Goal: Task Accomplishment & Management: Use online tool/utility

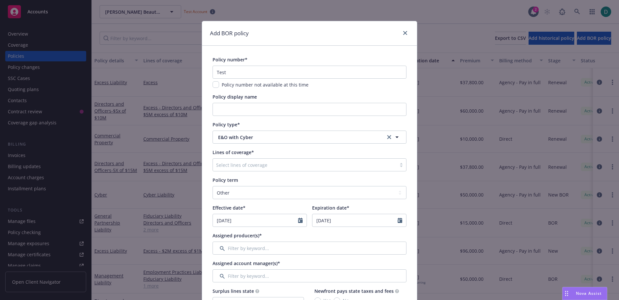
select select "other"
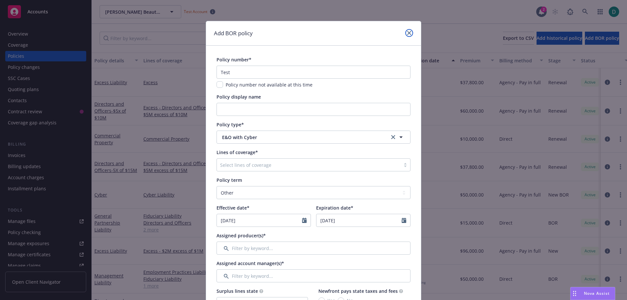
click at [408, 33] on icon "close" at bounding box center [409, 33] width 4 height 4
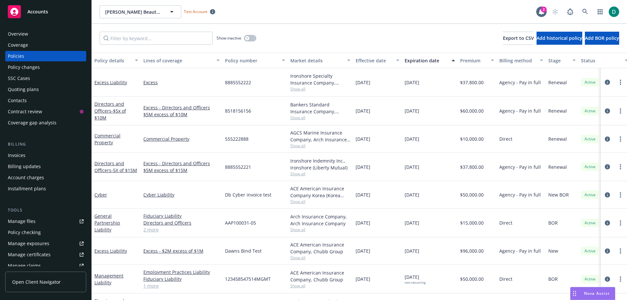
scroll to position [33, 0]
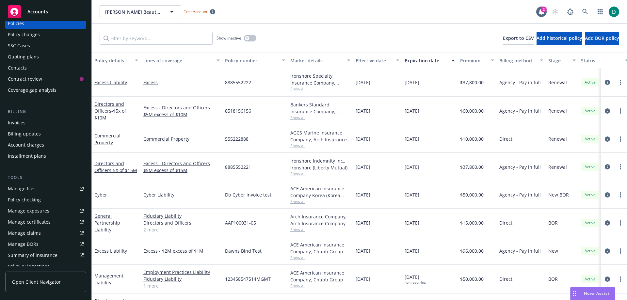
click at [35, 201] on div "Policy checking" at bounding box center [24, 200] width 33 height 10
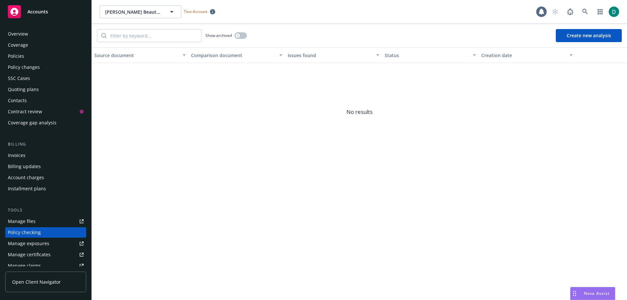
scroll to position [72, 0]
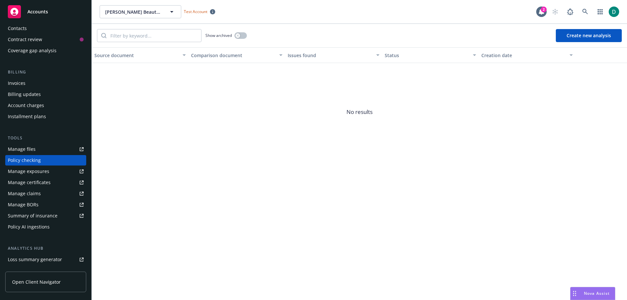
click at [591, 35] on button "Create new analysis" at bounding box center [589, 35] width 66 height 13
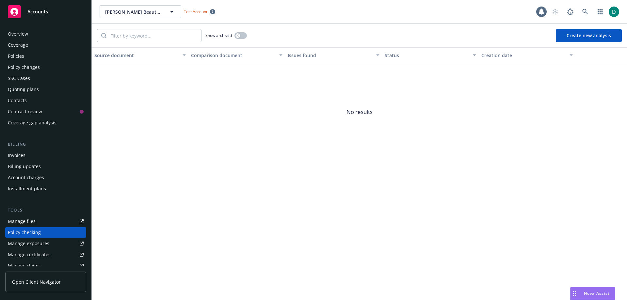
scroll to position [72, 0]
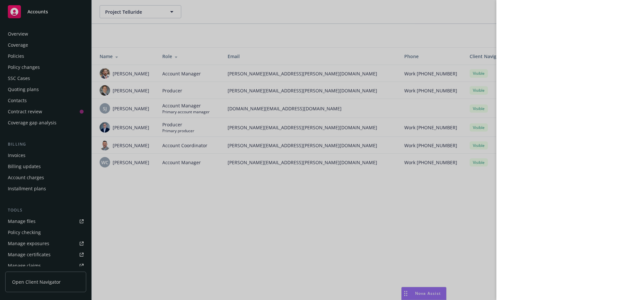
scroll to position [148, 0]
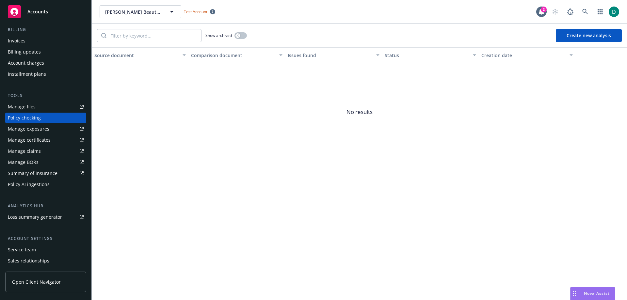
scroll to position [50, 0]
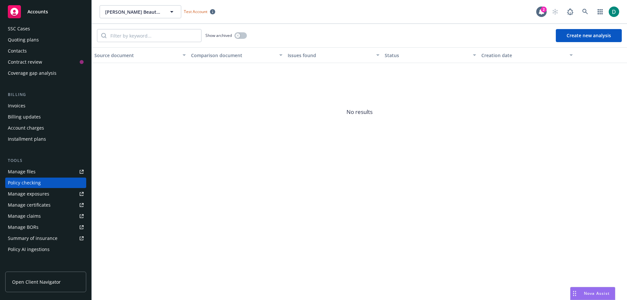
click at [27, 127] on div "Account charges" at bounding box center [26, 128] width 36 height 10
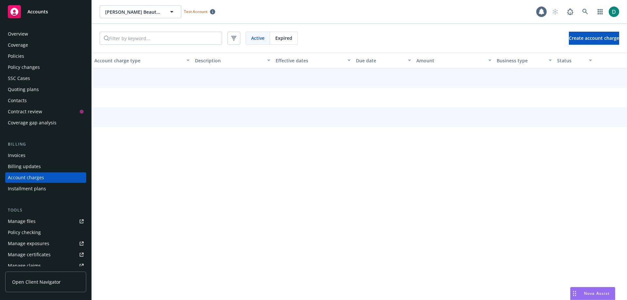
scroll to position [17, 0]
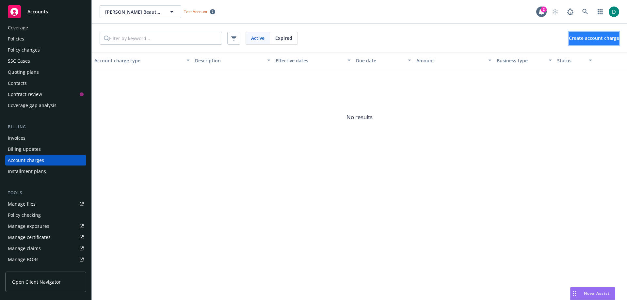
click at [576, 37] on span "Create account charge" at bounding box center [594, 38] width 50 height 6
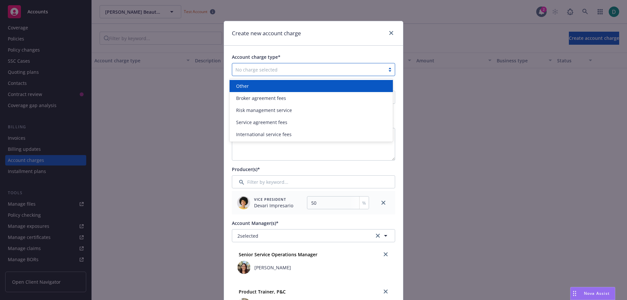
click at [268, 65] on div "No charge selected" at bounding box center [308, 69] width 153 height 10
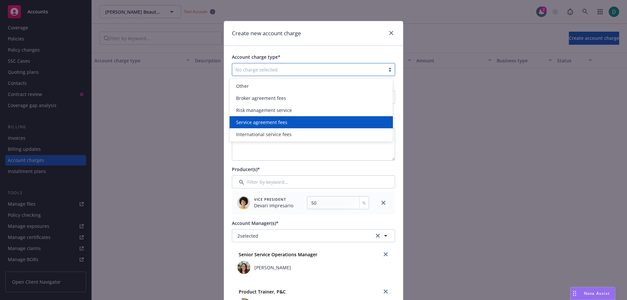
click at [268, 125] on span "Service agreement fees" at bounding box center [261, 122] width 51 height 7
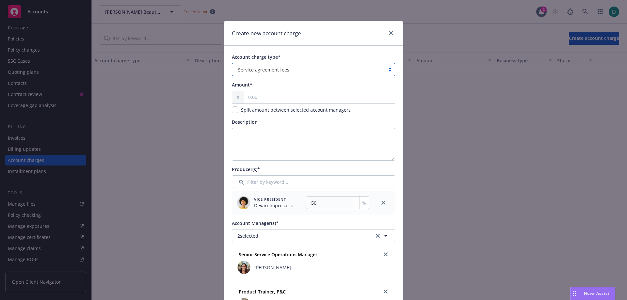
scroll to position [33, 0]
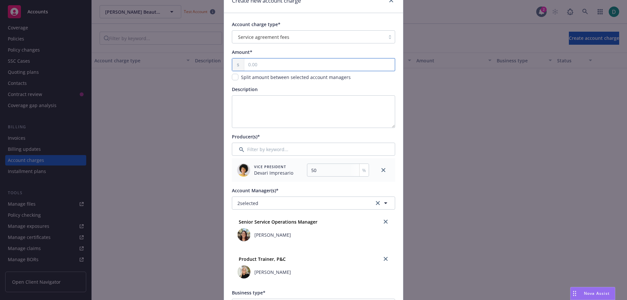
click at [267, 65] on input "text" at bounding box center [319, 64] width 151 height 12
type input "75.00"
type input "37.5"
type input "750.00"
type input "375"
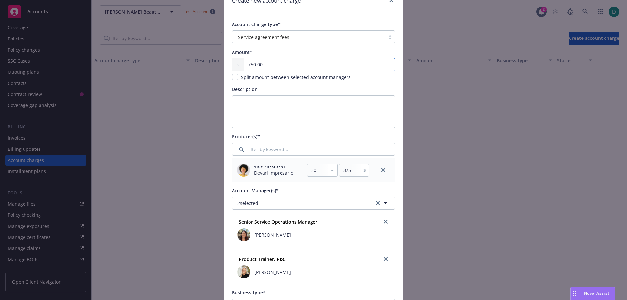
type input "7,500.00"
type input "3750"
type input "75,000.00"
type input "37500"
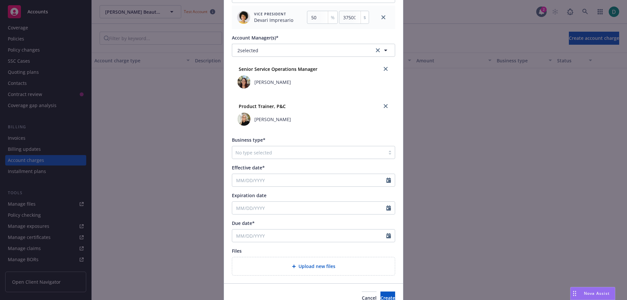
scroll to position [196, 0]
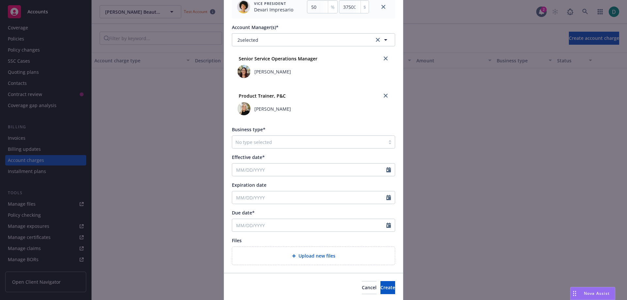
type input "75,000.00"
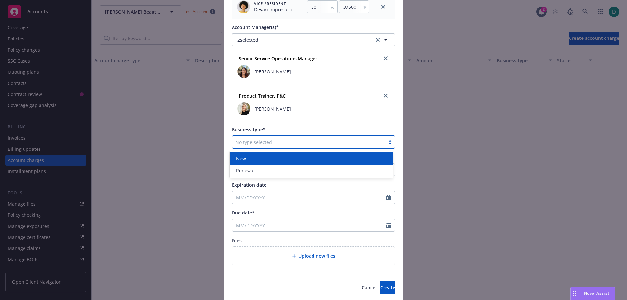
click at [271, 141] on div at bounding box center [308, 142] width 146 height 8
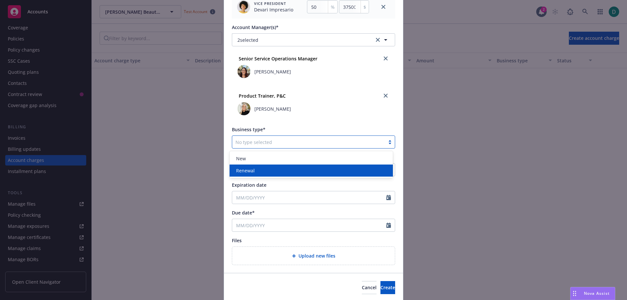
click at [247, 173] on span "Renewal" at bounding box center [245, 170] width 19 height 7
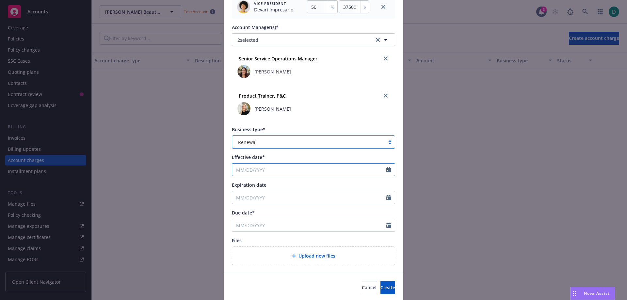
select select "8"
click at [253, 169] on input "Effective date*" at bounding box center [309, 170] width 154 height 12
click at [239, 168] on input "10/1/2025" at bounding box center [309, 170] width 154 height 12
type input "08/01/2025"
type input "08/01/2026"
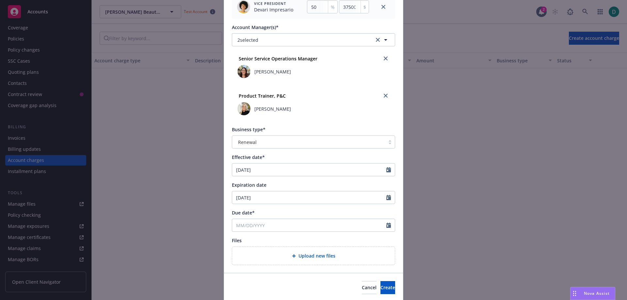
click at [298, 154] on div "Effective date*" at bounding box center [313, 157] width 163 height 7
select select "8"
click at [265, 224] on input "Due date*" at bounding box center [309, 225] width 154 height 12
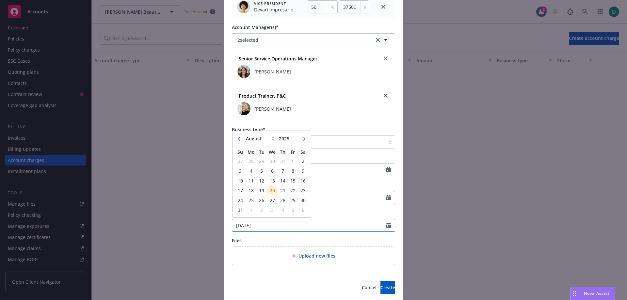
type input "09/01/2025"
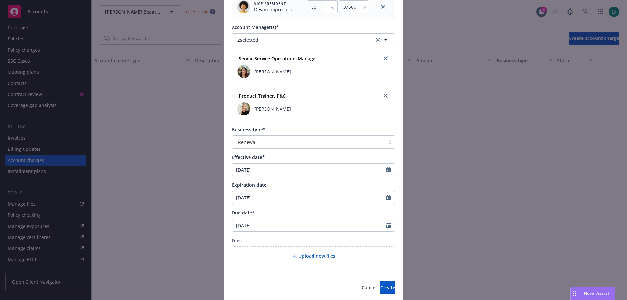
click at [337, 213] on div "Due date*" at bounding box center [313, 212] width 163 height 7
click at [380, 286] on span "Create" at bounding box center [387, 287] width 15 height 6
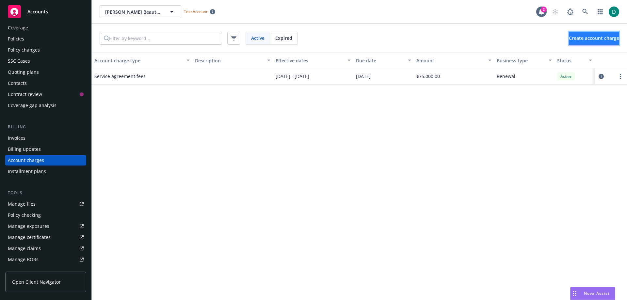
click at [590, 39] on span "Create account charge" at bounding box center [594, 38] width 50 height 6
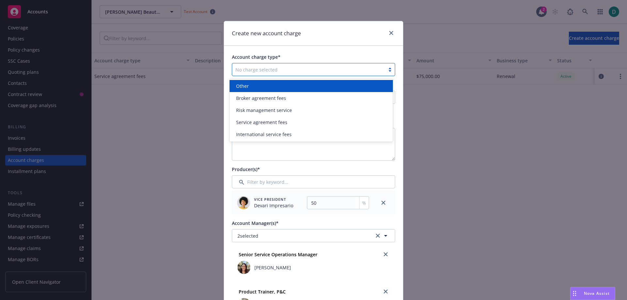
click at [276, 68] on div at bounding box center [308, 70] width 146 height 8
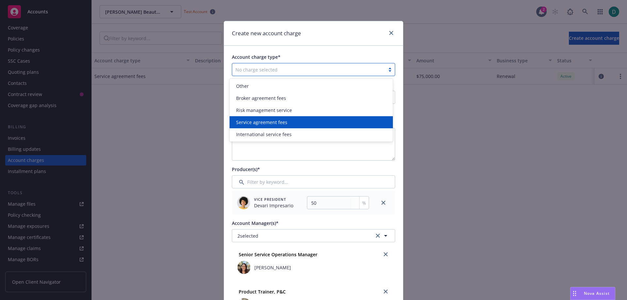
click at [264, 120] on span "Service agreement fees" at bounding box center [261, 122] width 51 height 7
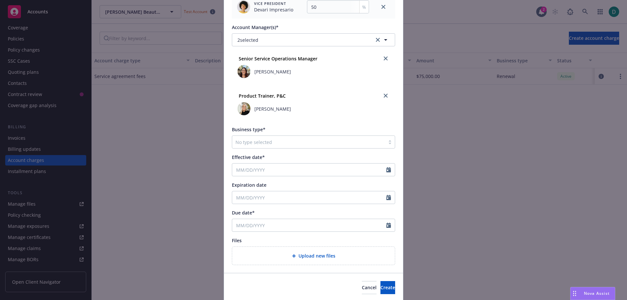
click at [255, 147] on div "No type selected" at bounding box center [308, 142] width 153 height 10
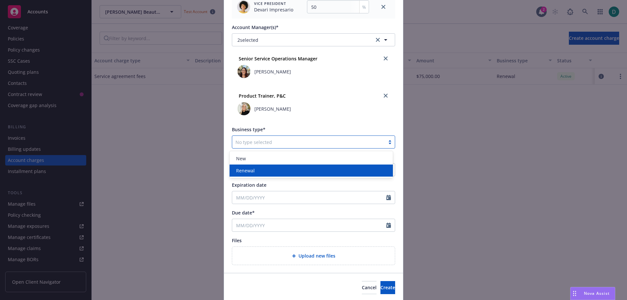
click at [247, 169] on span "Renewal" at bounding box center [245, 170] width 19 height 7
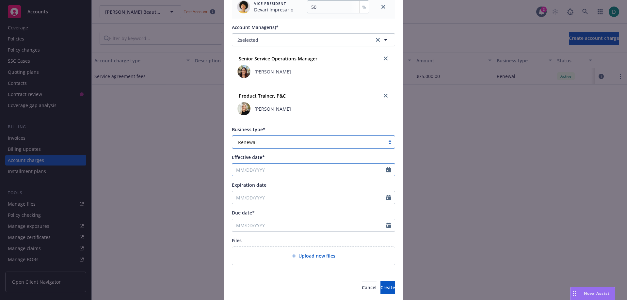
select select "8"
click at [247, 170] on input "Effective date*" at bounding box center [309, 170] width 154 height 12
type input "08/01/2025"
type input "08/01/2026"
click at [336, 188] on div "Expiration date" at bounding box center [313, 185] width 163 height 7
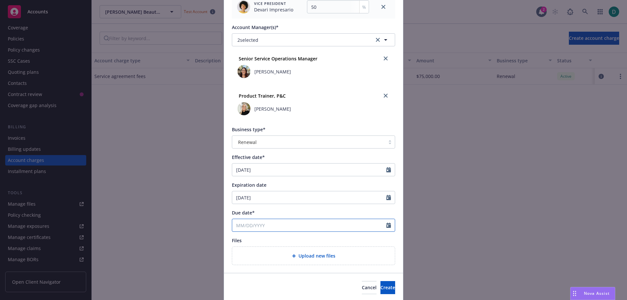
select select "8"
click at [259, 226] on input "Due date*" at bounding box center [309, 225] width 154 height 12
type input "01/01/2026"
drag, startPoint x: 390, startPoint y: 286, endPoint x: 345, endPoint y: 236, distance: 67.8
click at [345, 236] on form "Account charge type* Service agreement fees Amount* Split amount between select…" at bounding box center [313, 76] width 179 height 452
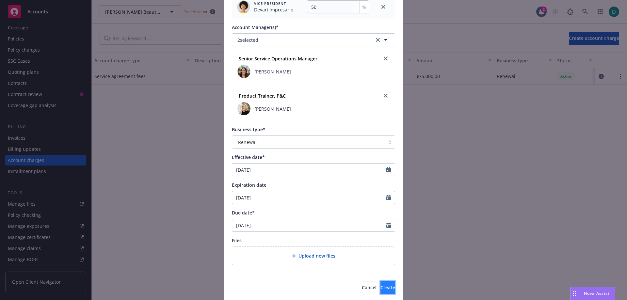
click at [380, 288] on span "Create" at bounding box center [387, 287] width 15 height 6
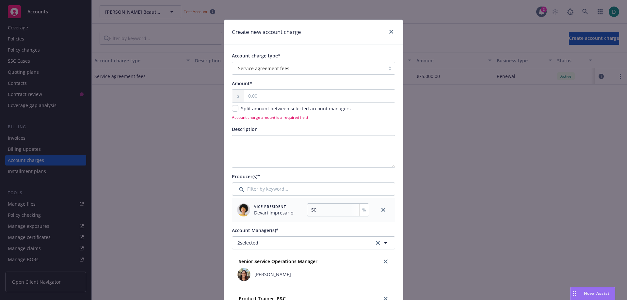
scroll to position [0, 0]
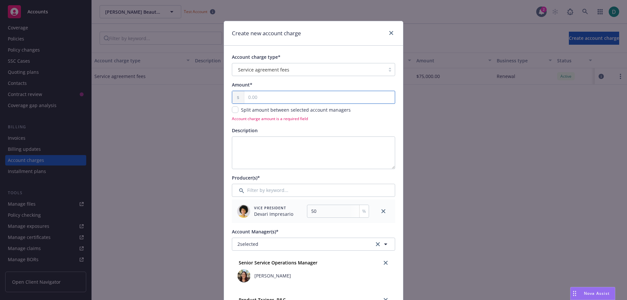
click at [253, 98] on input "text" at bounding box center [319, 97] width 151 height 12
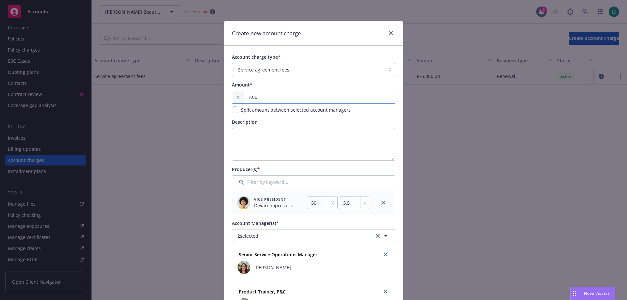
type input "75.00"
type input "37.5"
type input "750.00"
type input "375"
type input "7,500.00"
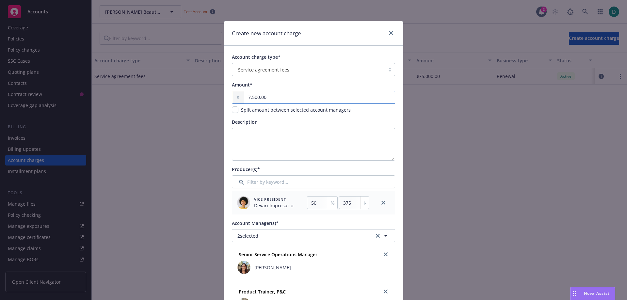
type input "3750"
type input "75,000.00"
type input "37500"
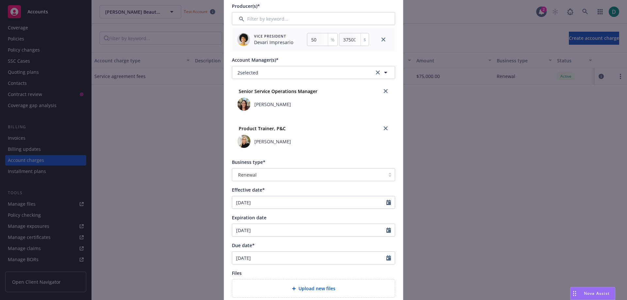
scroll to position [219, 0]
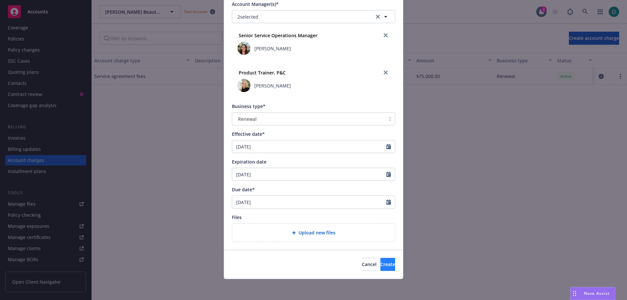
type input "75,000.00"
click at [380, 264] on span "Create" at bounding box center [387, 264] width 15 height 6
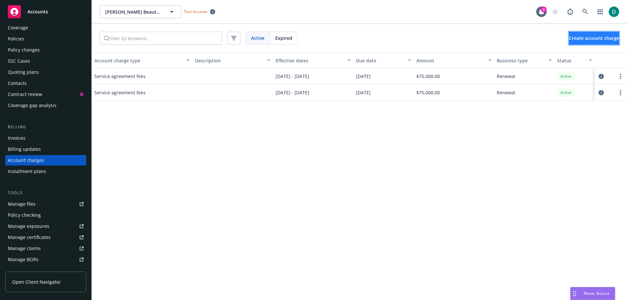
click at [578, 39] on span "Create account charge" at bounding box center [594, 38] width 50 height 6
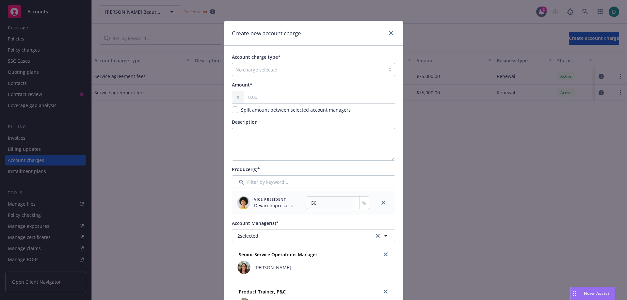
click at [274, 71] on div at bounding box center [308, 70] width 146 height 8
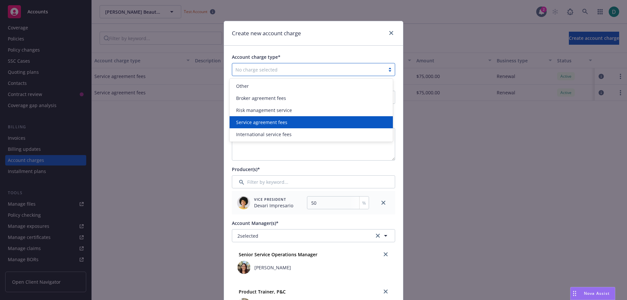
click at [254, 122] on span "Service agreement fees" at bounding box center [261, 122] width 51 height 7
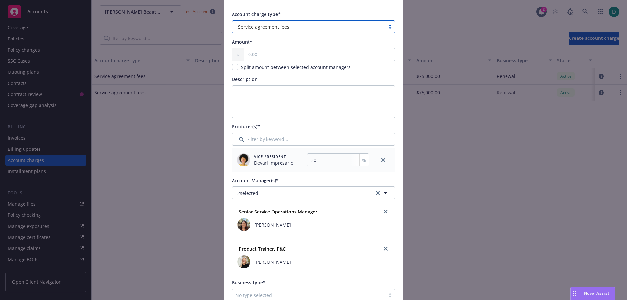
scroll to position [65, 0]
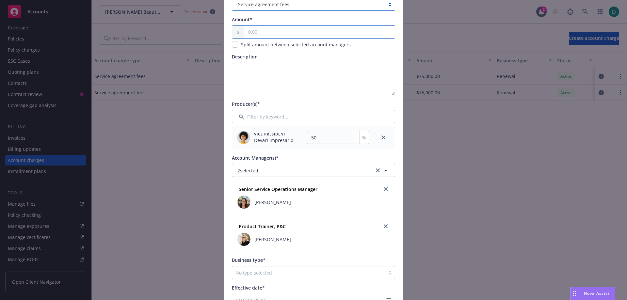
click at [254, 31] on input "text" at bounding box center [319, 32] width 151 height 12
type input "75.00"
type input "37.5"
type input "750.00"
type input "375"
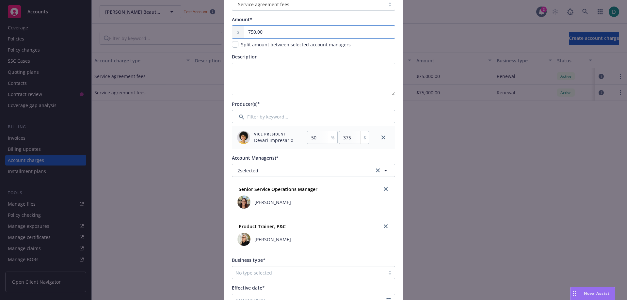
type input "7,500.00"
type input "3750"
type input "75,000.00"
type input "37500"
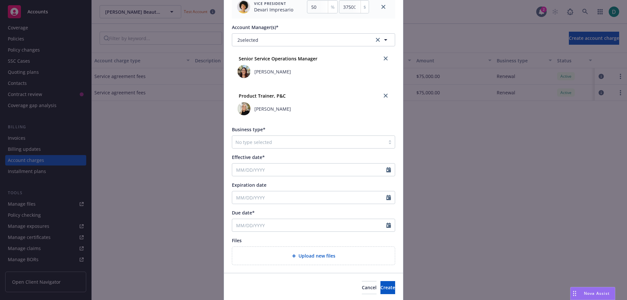
scroll to position [219, 0]
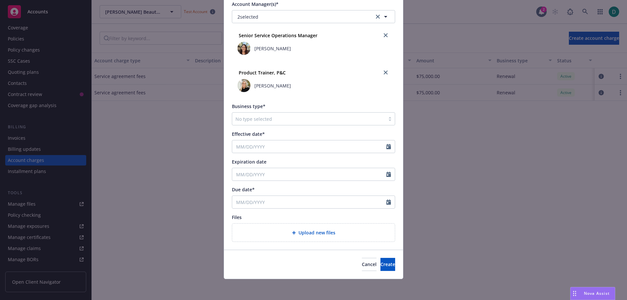
type input "75,000.00"
click at [248, 147] on input "Effective date*" at bounding box center [309, 146] width 154 height 12
select select "8"
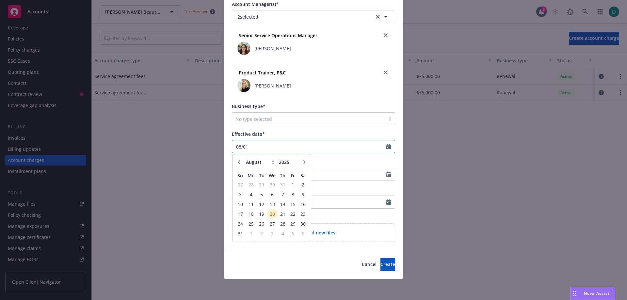
type input "08/01"
click at [290, 184] on span "1" at bounding box center [292, 185] width 9 height 8
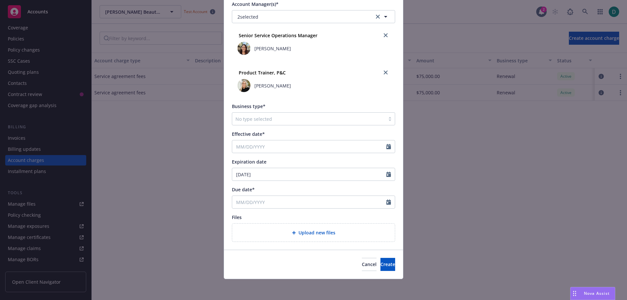
type input "08/01/2025"
type input "08/01/2026"
click at [261, 201] on input "Due date*" at bounding box center [309, 202] width 154 height 12
select select "8"
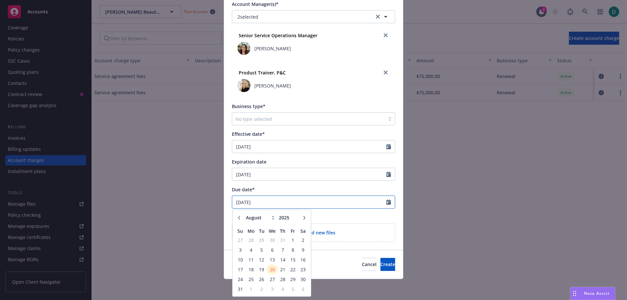
type input "04/01/2026"
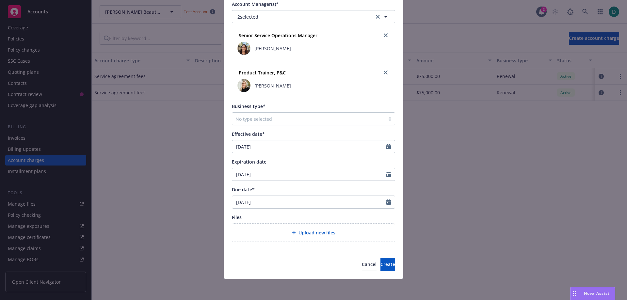
click at [327, 214] on div "Files" at bounding box center [313, 217] width 163 height 7
drag, startPoint x: 390, startPoint y: 260, endPoint x: 385, endPoint y: 261, distance: 6.0
click at [386, 261] on button "Create" at bounding box center [387, 264] width 15 height 13
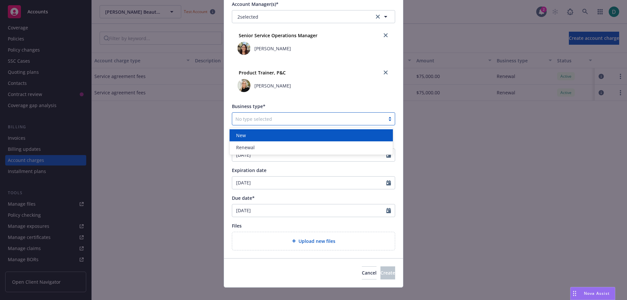
click at [274, 123] on div "No type selected" at bounding box center [308, 119] width 153 height 10
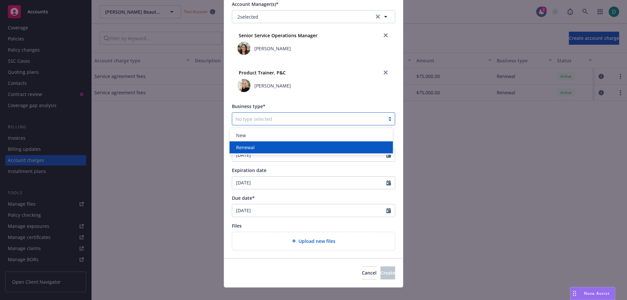
click at [261, 147] on div "Renewal" at bounding box center [310, 147] width 155 height 7
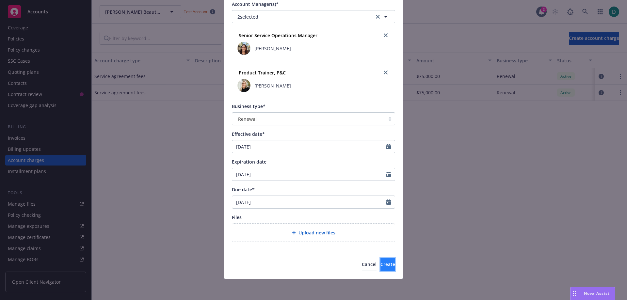
click at [380, 264] on span "Create" at bounding box center [387, 264] width 15 height 6
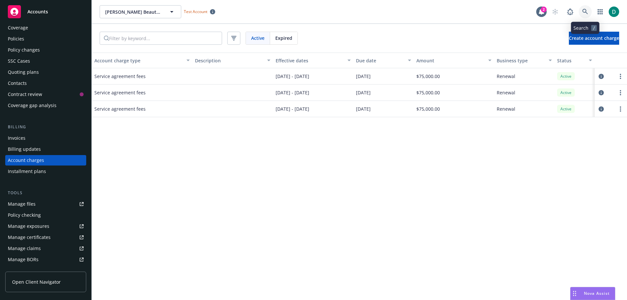
click at [589, 10] on link at bounding box center [585, 11] width 13 height 13
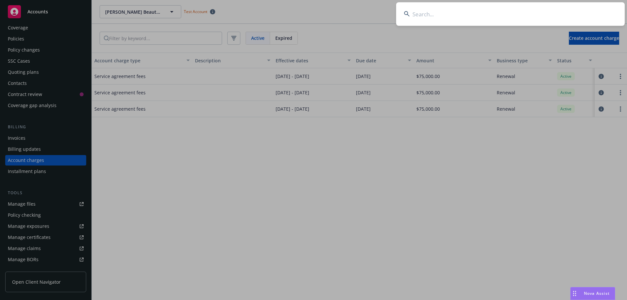
click at [446, 11] on input at bounding box center [510, 14] width 229 height 24
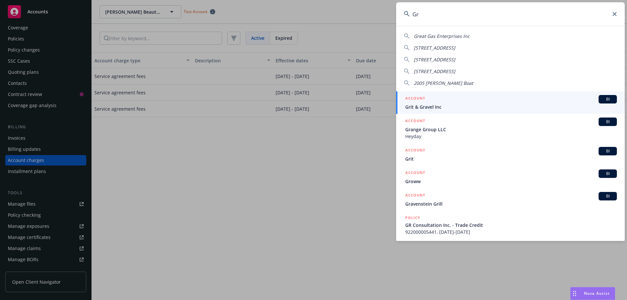
type input "G"
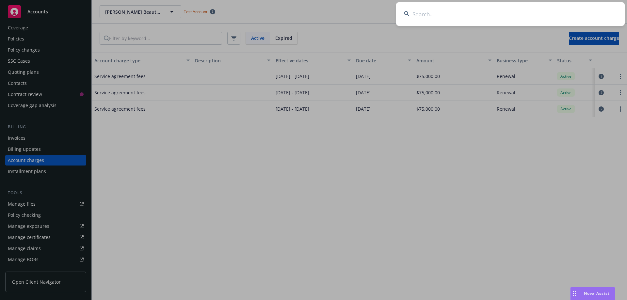
click at [424, 13] on input at bounding box center [510, 14] width 229 height 24
